Goal: Task Accomplishment & Management: Use online tool/utility

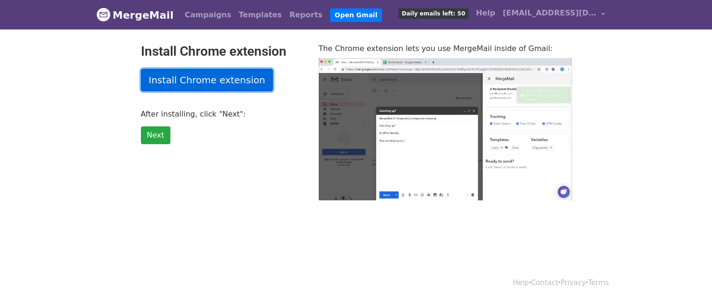
click at [222, 78] on link "Install Chrome extension" at bounding box center [207, 80] width 132 height 22
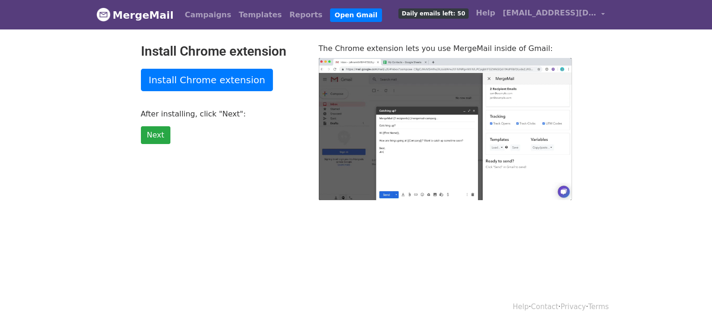
type input "8.27"
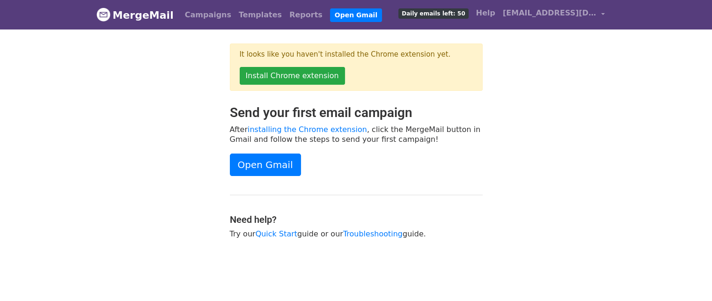
click at [440, 116] on h2 "Send your first email campaign" at bounding box center [356, 113] width 253 height 16
click at [291, 76] on link "Install Chrome extension" at bounding box center [292, 76] width 105 height 18
click at [268, 159] on link "Open Gmail" at bounding box center [265, 164] width 71 height 22
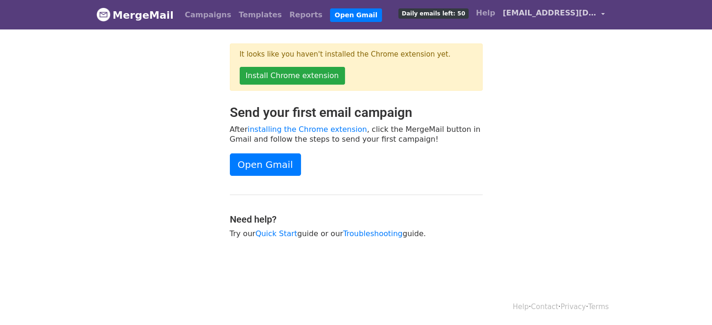
click at [588, 12] on span "[EMAIL_ADDRESS][DOMAIN_NAME]" at bounding box center [549, 12] width 94 height 11
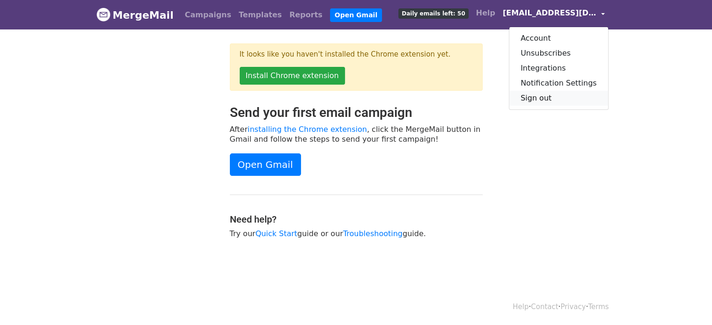
click at [544, 97] on link "Sign out" at bounding box center [558, 98] width 99 height 15
